Goal: Entertainment & Leisure: Consume media (video, audio)

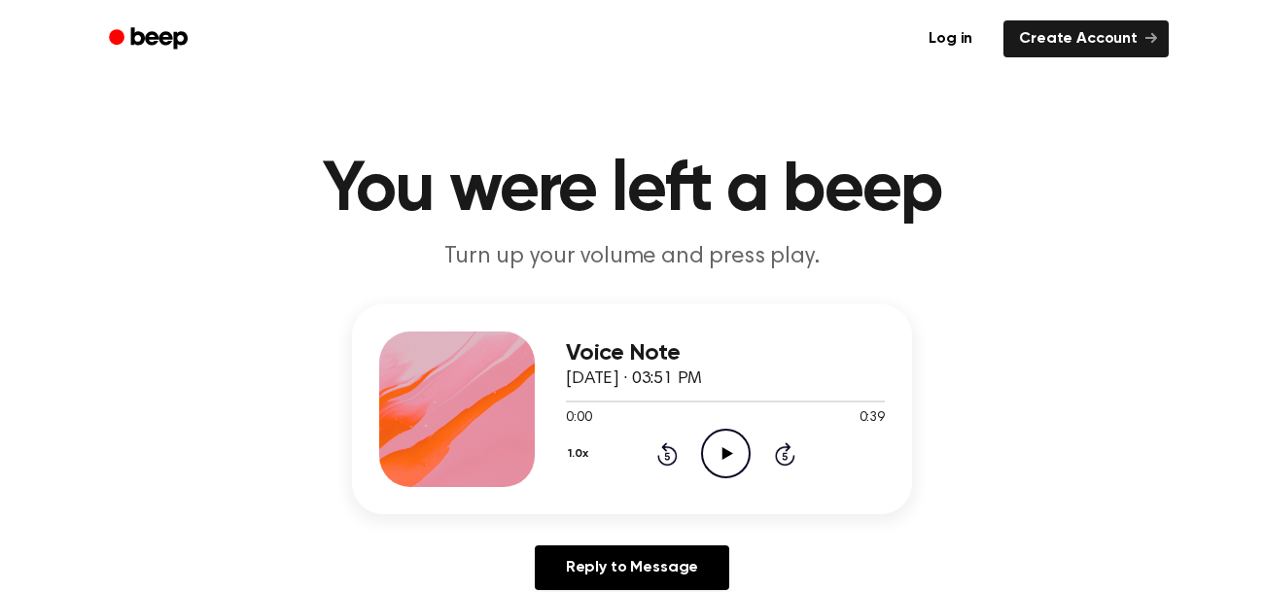
click at [726, 458] on icon "Play Audio" at bounding box center [726, 454] width 50 height 50
click at [738, 445] on icon "Pause Audio" at bounding box center [726, 454] width 50 height 50
click at [720, 467] on icon "Play Audio" at bounding box center [726, 454] width 50 height 50
click at [724, 458] on icon "Pause Audio" at bounding box center [726, 454] width 50 height 50
click at [718, 447] on icon "Play Audio" at bounding box center [726, 454] width 50 height 50
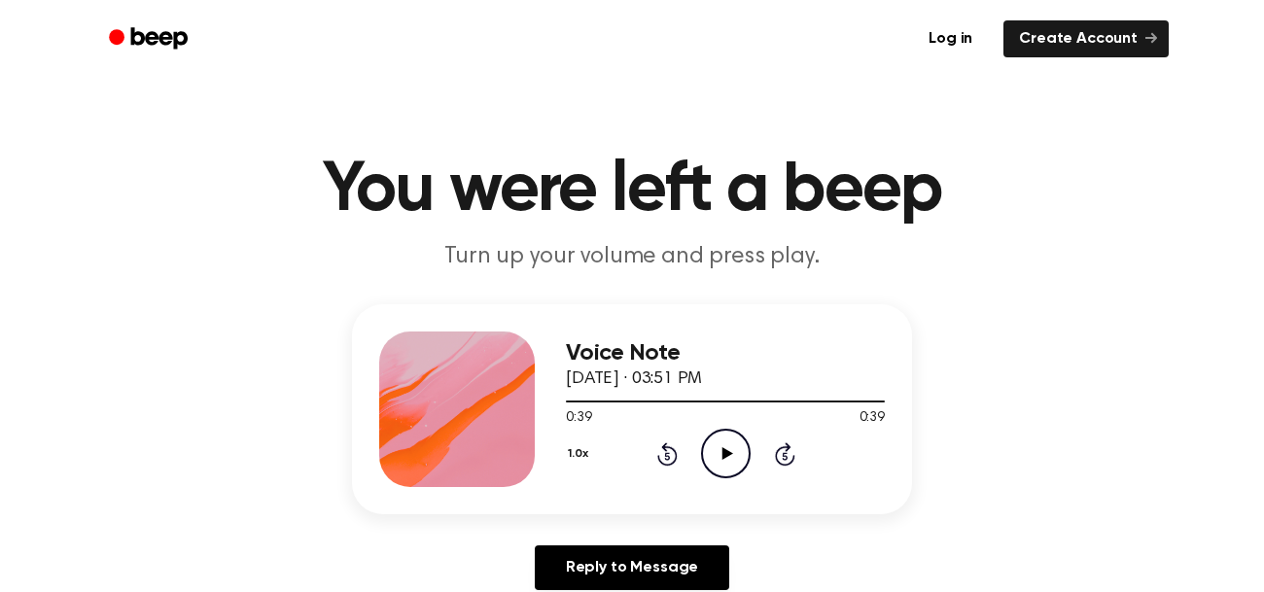
click at [720, 470] on icon "Play Audio" at bounding box center [726, 454] width 50 height 50
click at [733, 454] on icon "Play Audio" at bounding box center [726, 454] width 50 height 50
click at [734, 452] on icon "Pause Audio" at bounding box center [726, 454] width 50 height 50
click at [733, 463] on icon "Play Audio" at bounding box center [726, 454] width 50 height 50
